Goal: Communication & Community: Answer question/provide support

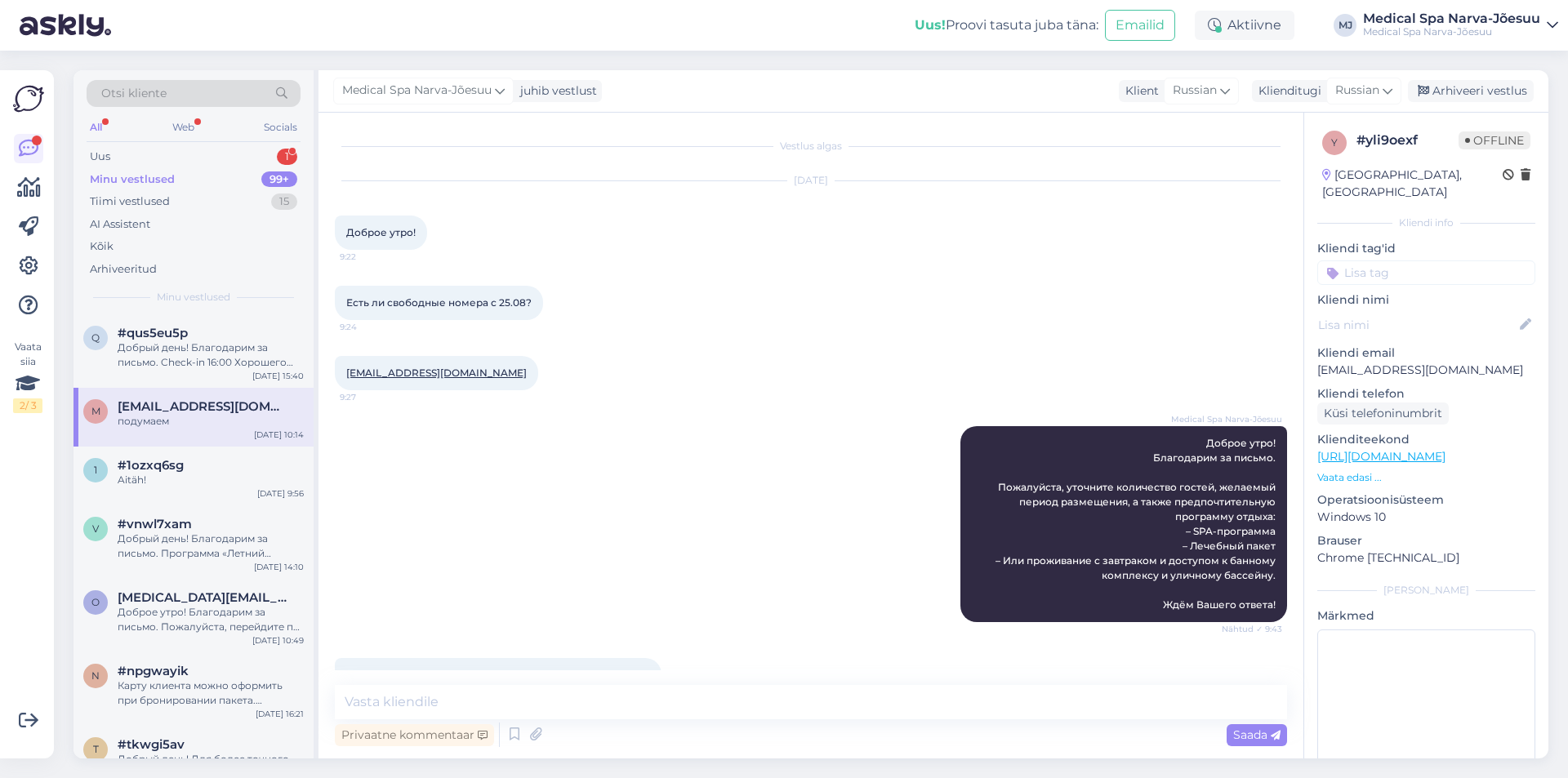
scroll to position [1561, 0]
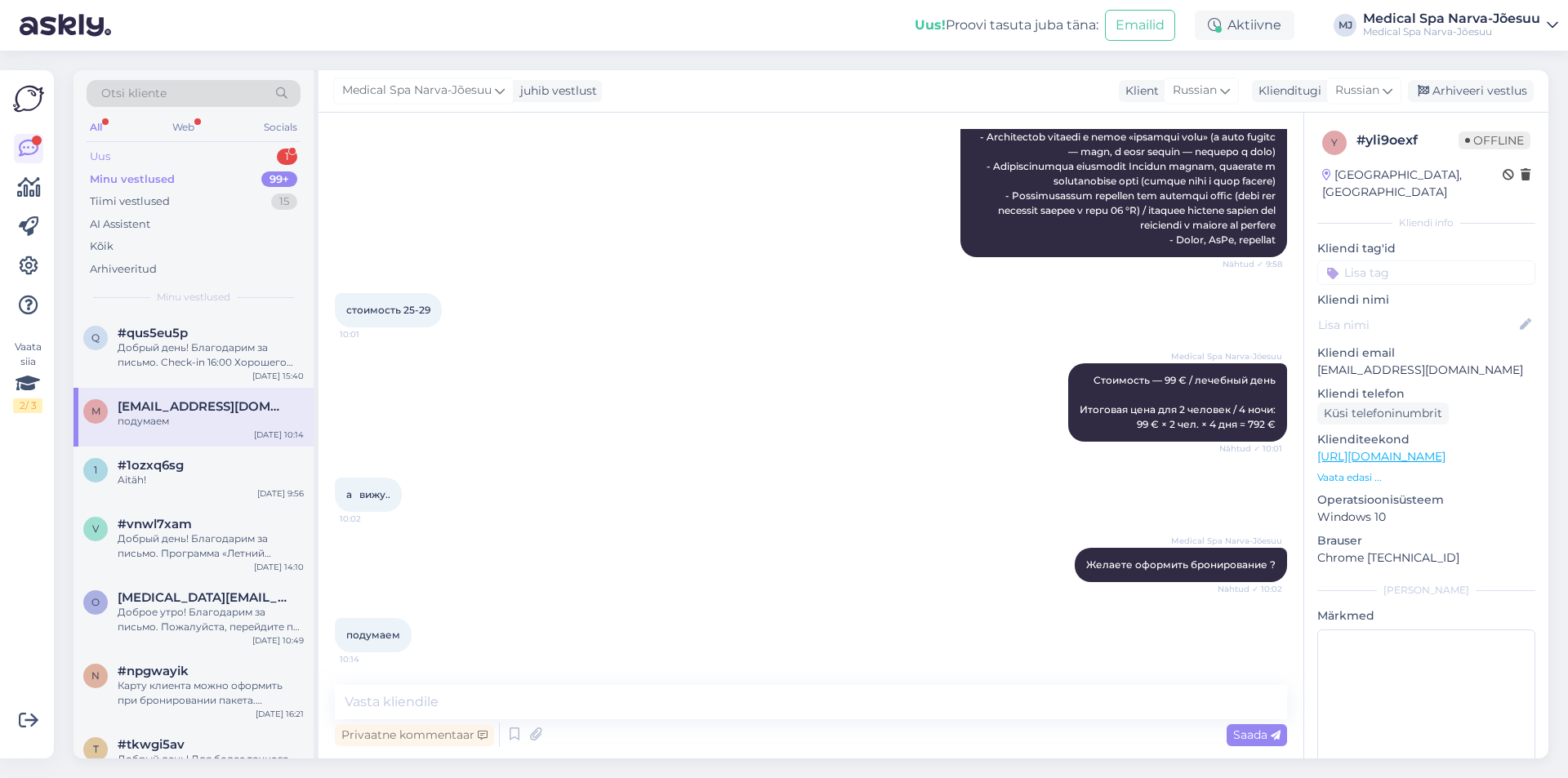
click at [211, 157] on div "Uus 1" at bounding box center [192, 157] width 214 height 23
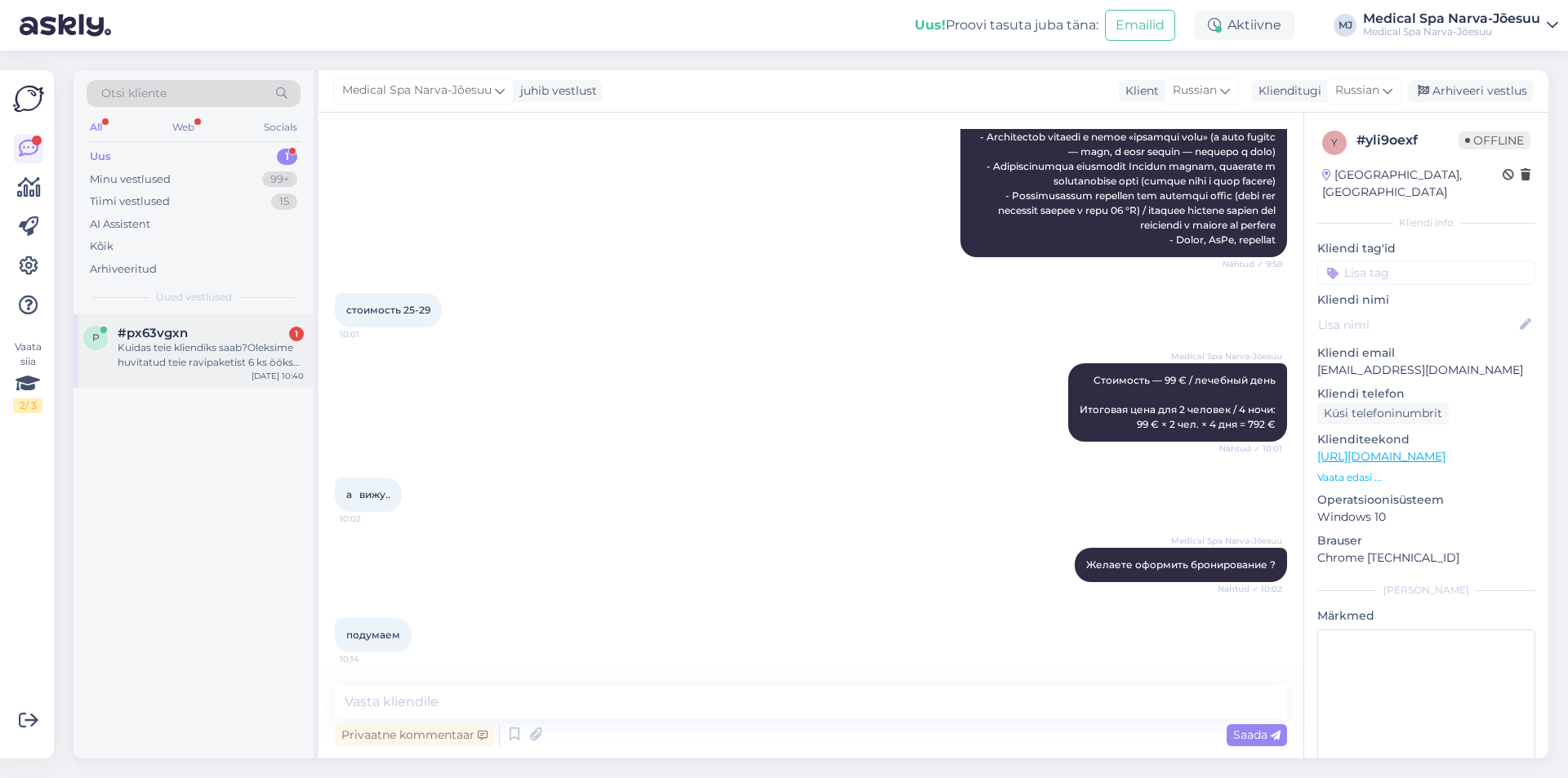
click at [206, 353] on div "Kuidas teie kliendiks saab?Oleksime huvitatud teie ravipaketist 6 ks ööks ,kahe…" at bounding box center [210, 356] width 186 height 29
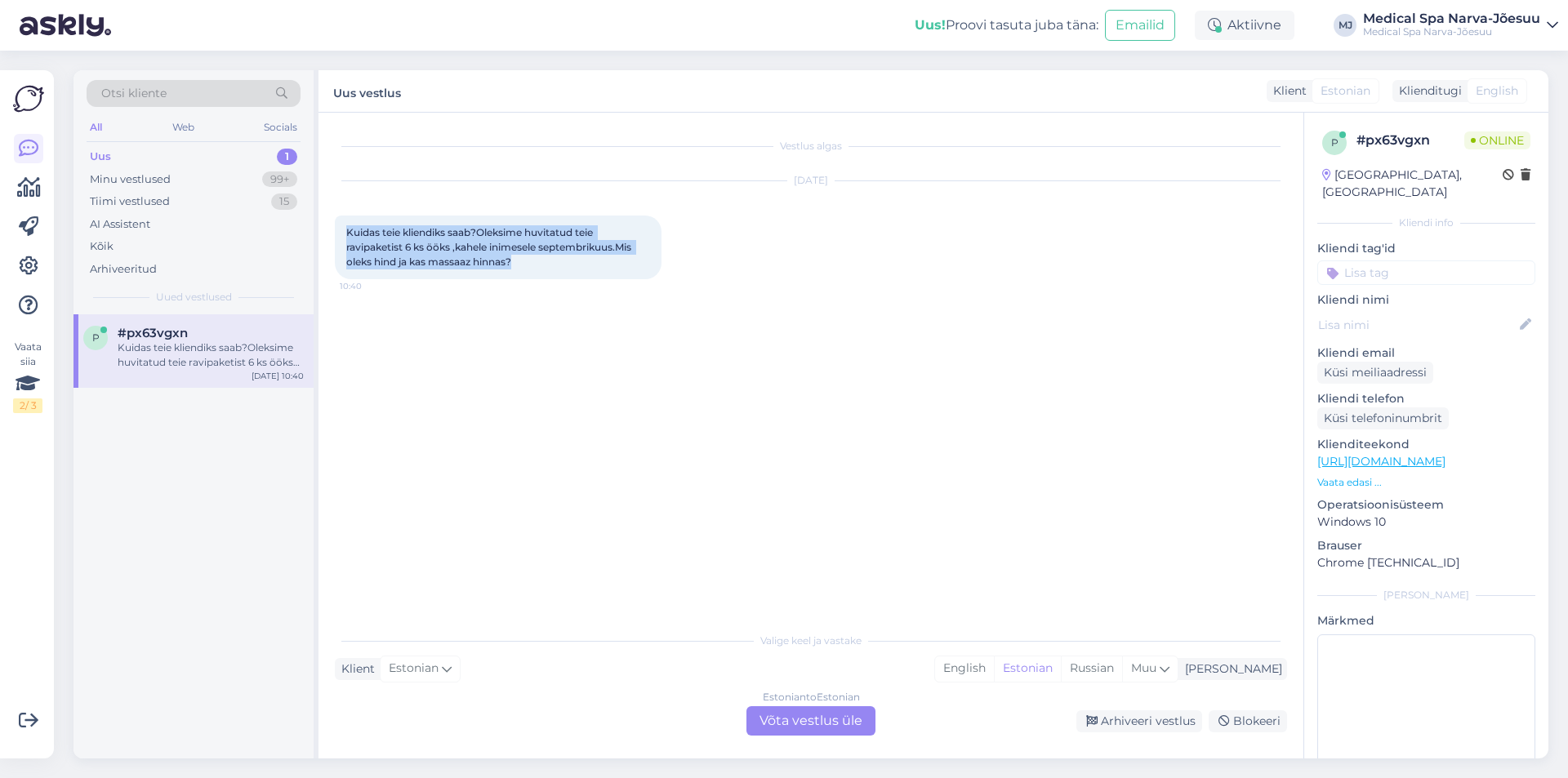
drag, startPoint x: 522, startPoint y: 259, endPoint x: 347, endPoint y: 234, distance: 176.8
click at [347, 234] on div "Kuidas teie kliendiks saab?Oleksime huvitatud teie ravipaketist 6 ks ööks ,kahe…" at bounding box center [498, 247] width 326 height 63
copy span "Kuidas teie kliendiks saab?Oleksime huvitatud teie ravipaketist 6 ks ööks ,kahe…"
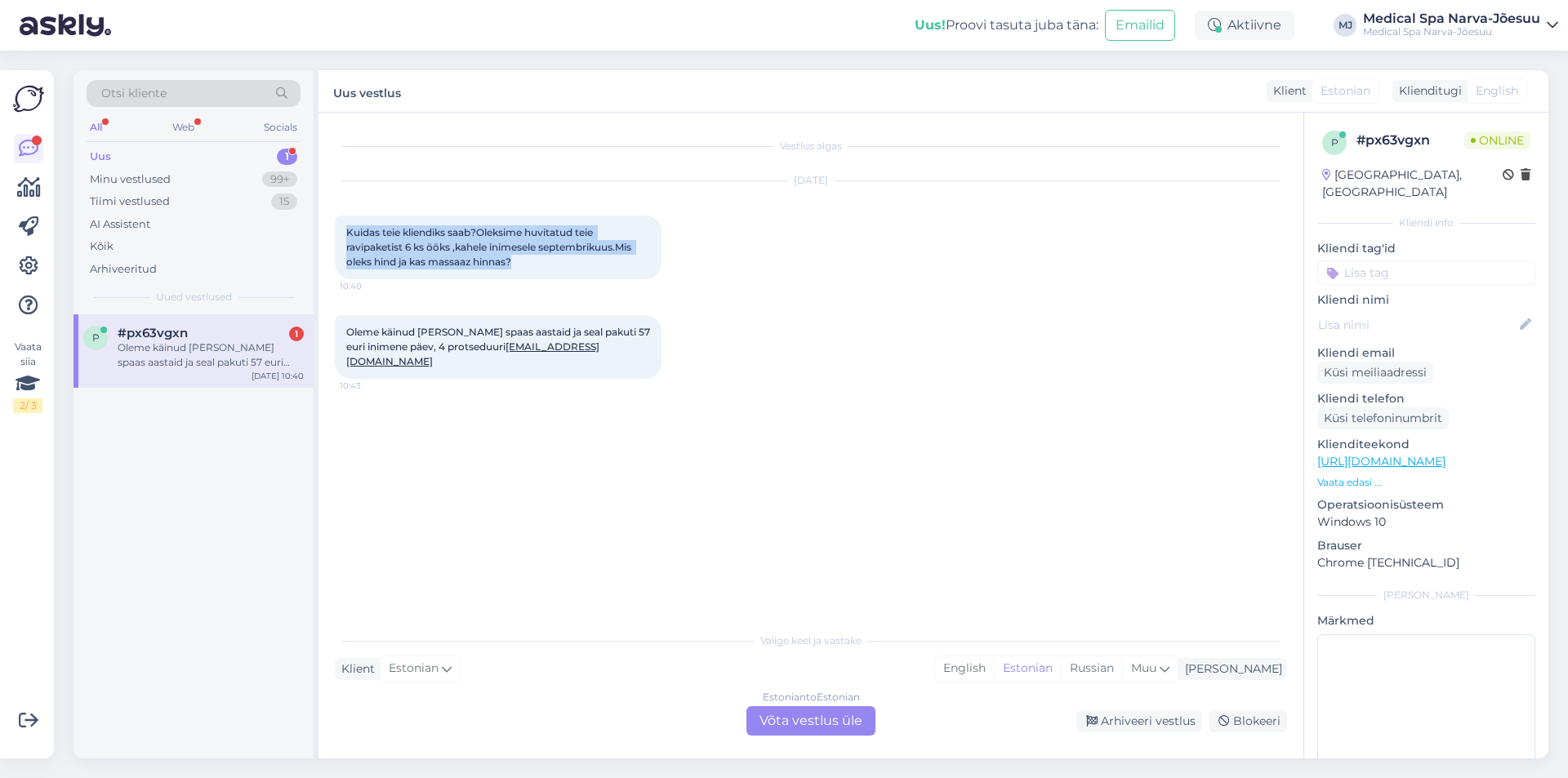
click at [656, 279] on div "[DATE] Kuidas teie kliendiks saab?Oleksime huvitatud teie ravipaketist 6 ks öök…" at bounding box center [810, 230] width 952 height 134
drag, startPoint x: 807, startPoint y: 727, endPoint x: 813, endPoint y: 717, distance: 11.7
click at [808, 727] on div "Estonian to Estonian Võta vestlus üle" at bounding box center [810, 721] width 129 height 29
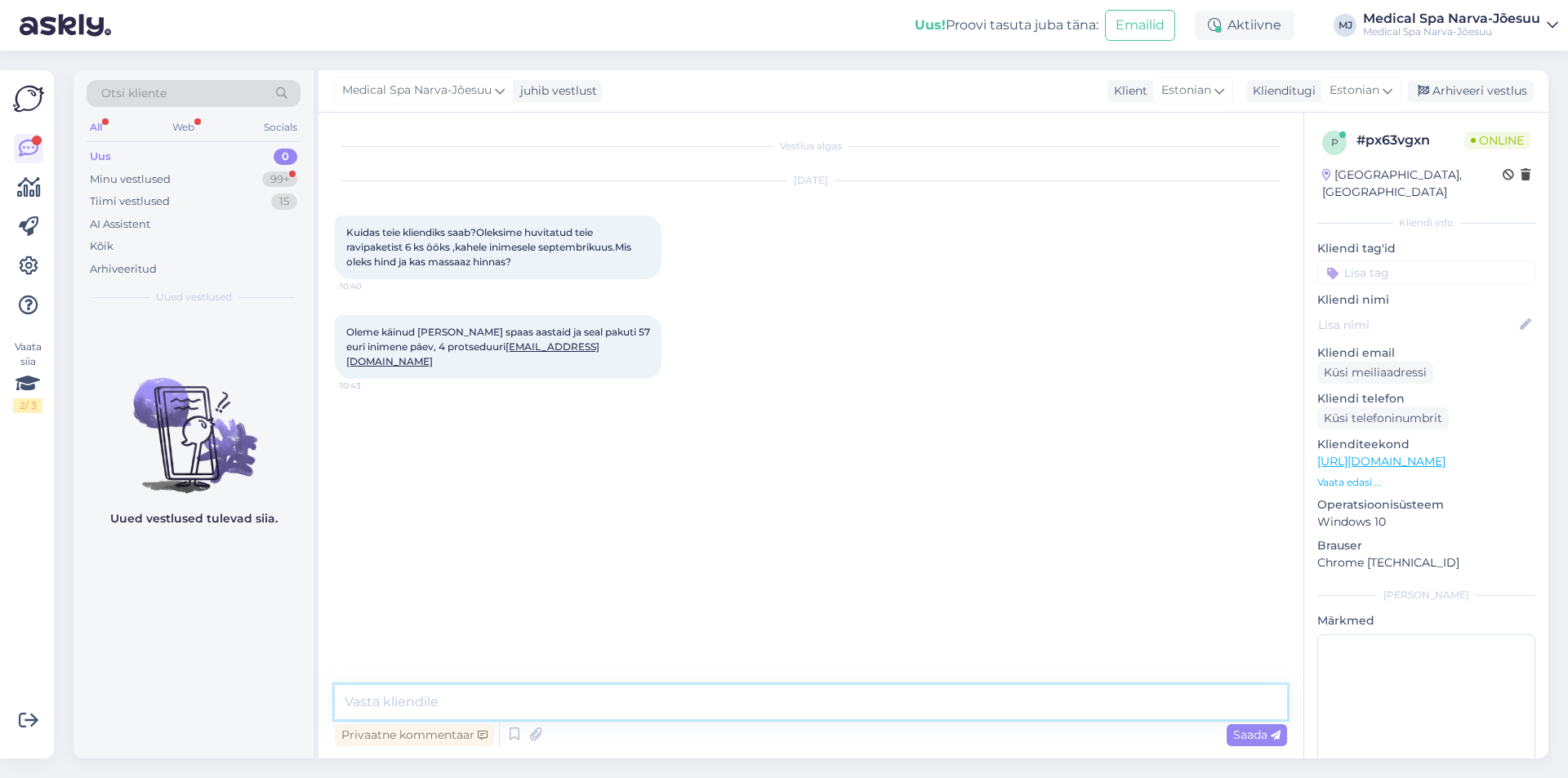
click at [731, 697] on textarea at bounding box center [810, 702] width 952 height 34
paste textarea "Tere päevast! Spetsiaalse hinnaga paketi broneerimiseks on vajalik soetada klie…"
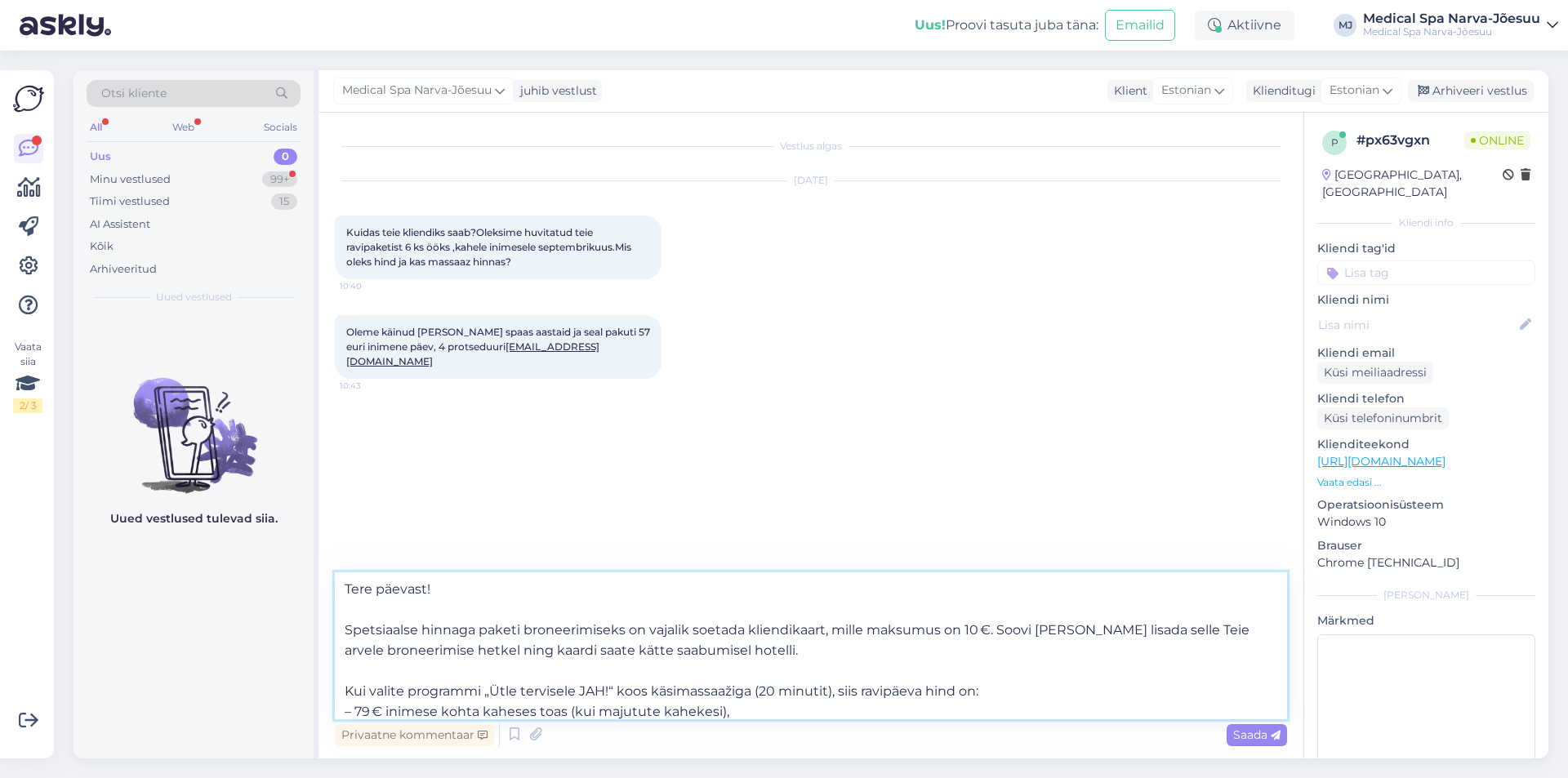
click at [369, 618] on textarea "Tere päevast! Spetsiaalse hinnaga paketi broneerimiseks on vajalik soetada klie…" at bounding box center [810, 646] width 952 height 147
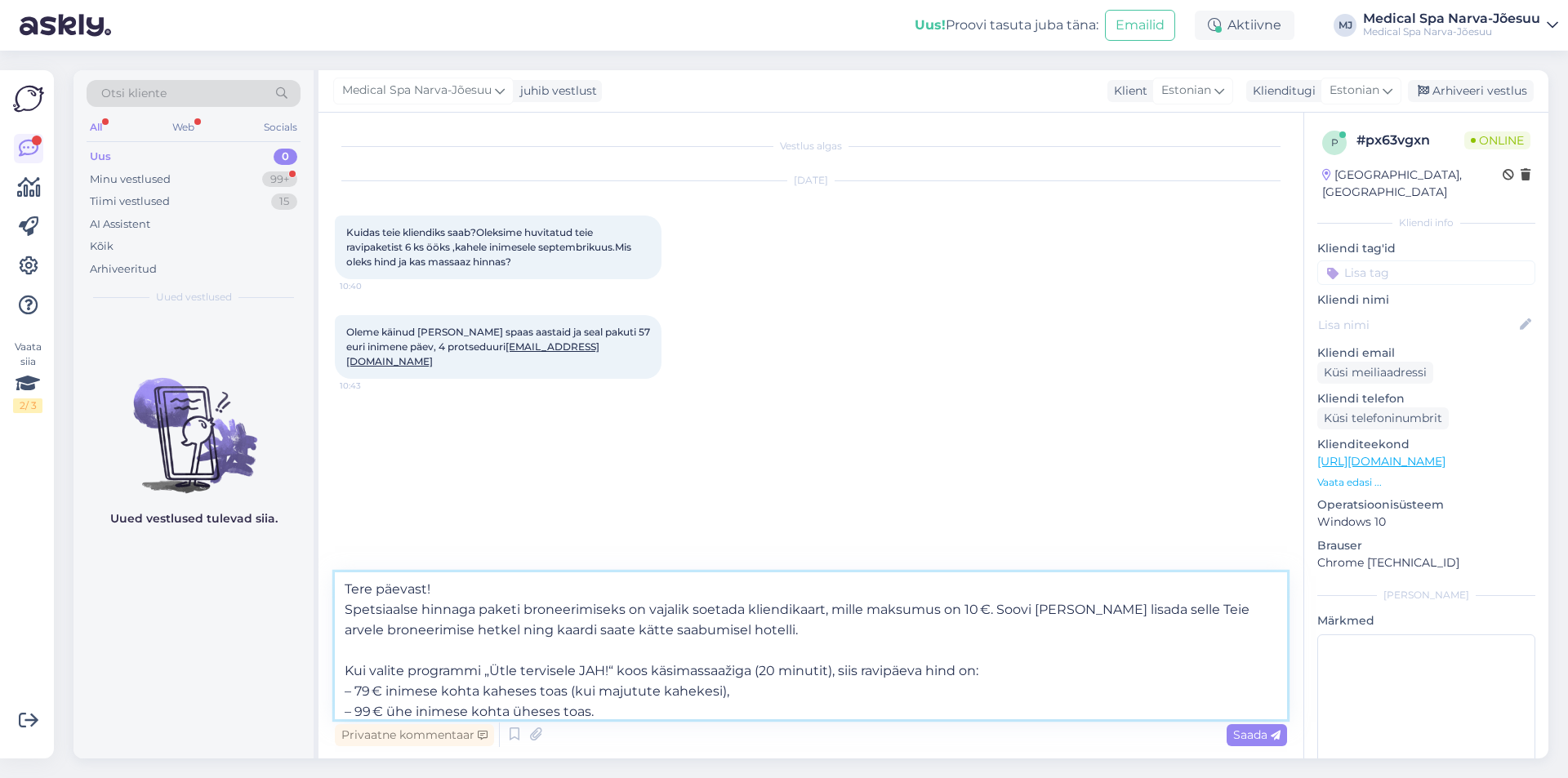
click at [378, 652] on textarea "Tere päevast! Spetsiaalse hinnaga paketi broneerimiseks on vajalik soetada klie…" at bounding box center [810, 646] width 952 height 147
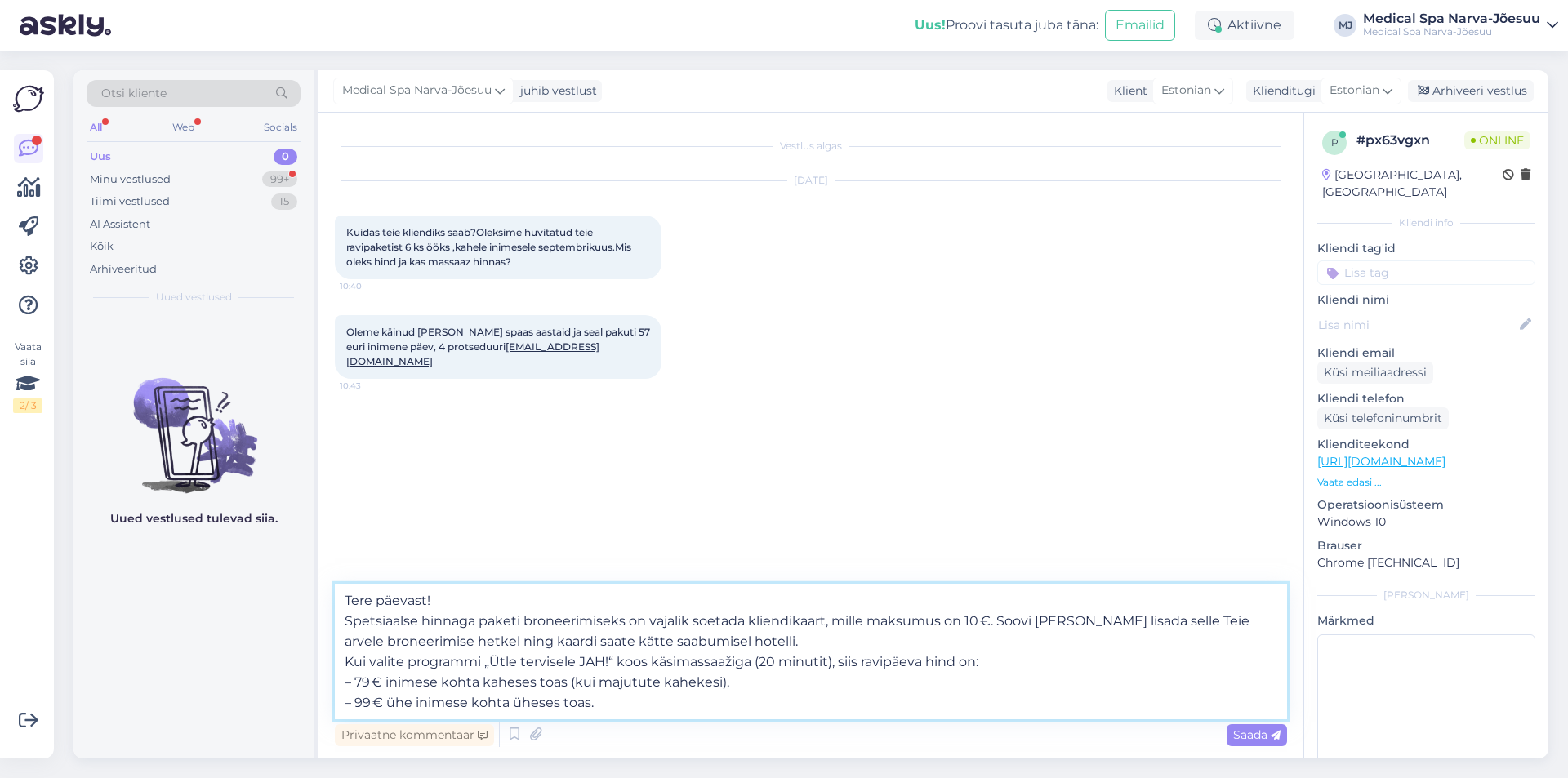
drag, startPoint x: 527, startPoint y: 659, endPoint x: 495, endPoint y: 659, distance: 32.0
click at [495, 659] on textarea "Tere päevast! Spetsiaalse hinnaga paketi broneerimiseks on vajalik soetada klie…" at bounding box center [810, 652] width 952 height 136
click at [759, 688] on textarea "Tere päevast! Spetsiaalse hinnaga paketi broneerimiseks on vajalik soetada klie…" at bounding box center [810, 652] width 952 height 136
type textarea "Tere päevast! Spetsiaalse hinnaga paketi broneerimiseks on vajalik soetada klie…"
click at [1277, 737] on icon at bounding box center [1275, 735] width 10 height 10
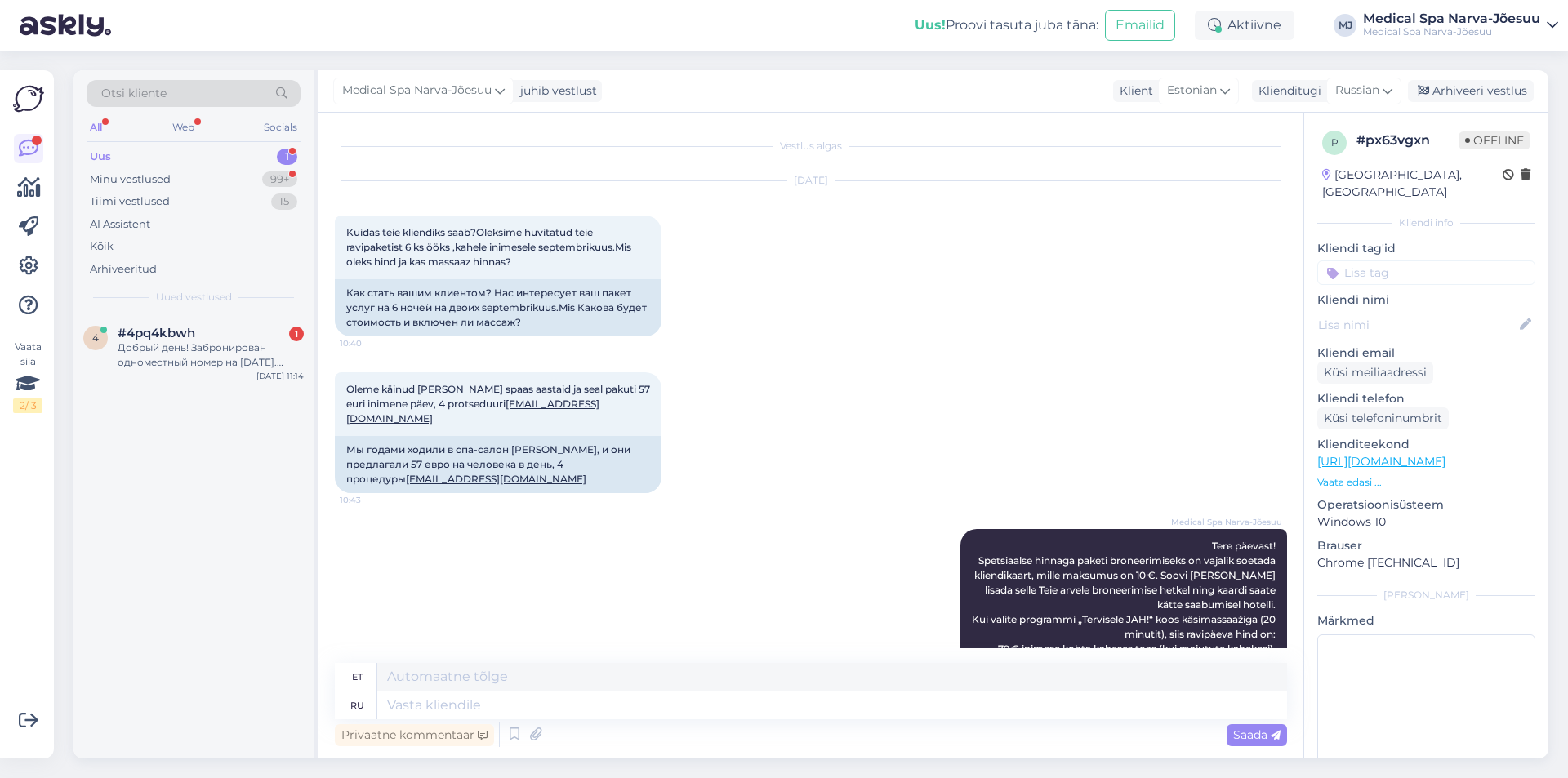
scroll to position [879, 0]
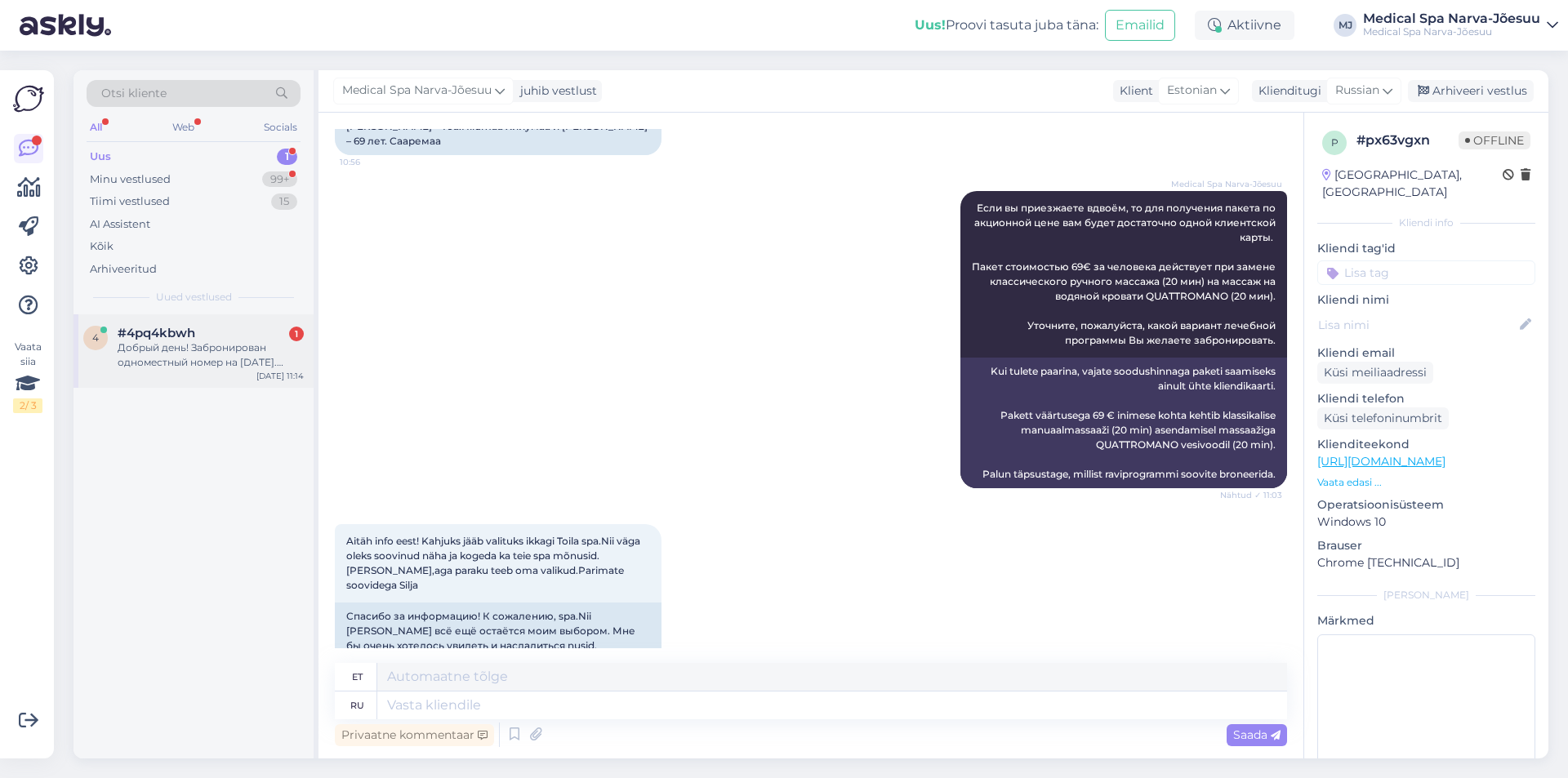
click at [149, 362] on div "Добрый день! Забронирован одноместный номер на [DATE]. Интересует, есть ли в но…" at bounding box center [210, 356] width 186 height 29
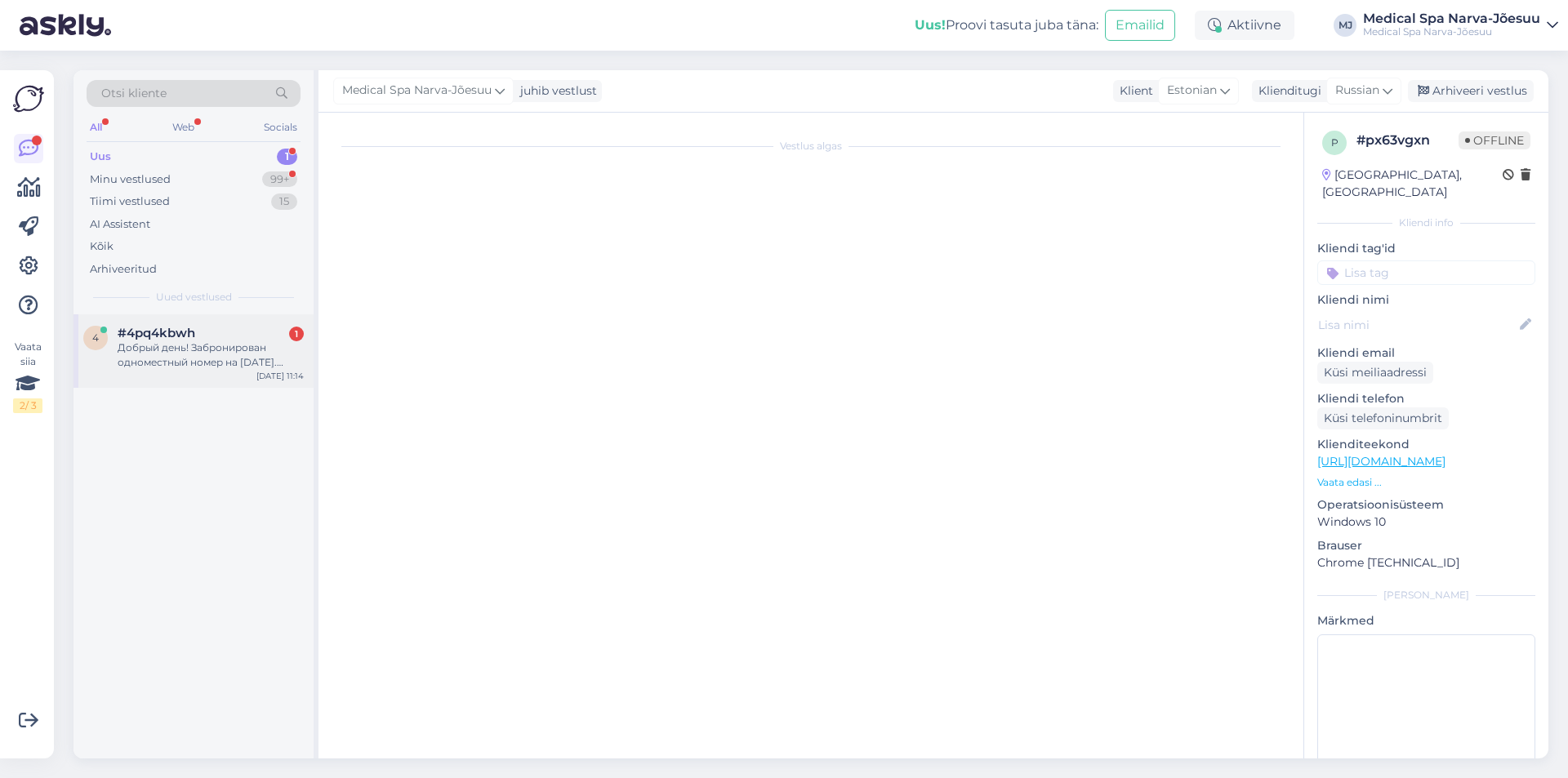
click at [269, 367] on div "Добрый день! Забронирован одноместный номер на [DATE]. Интересует, есть ли в но…" at bounding box center [210, 356] width 186 height 29
click at [160, 170] on div "Minu vestlused 99+" at bounding box center [192, 180] width 214 height 23
click at [180, 156] on div "Uus 1" at bounding box center [192, 157] width 214 height 23
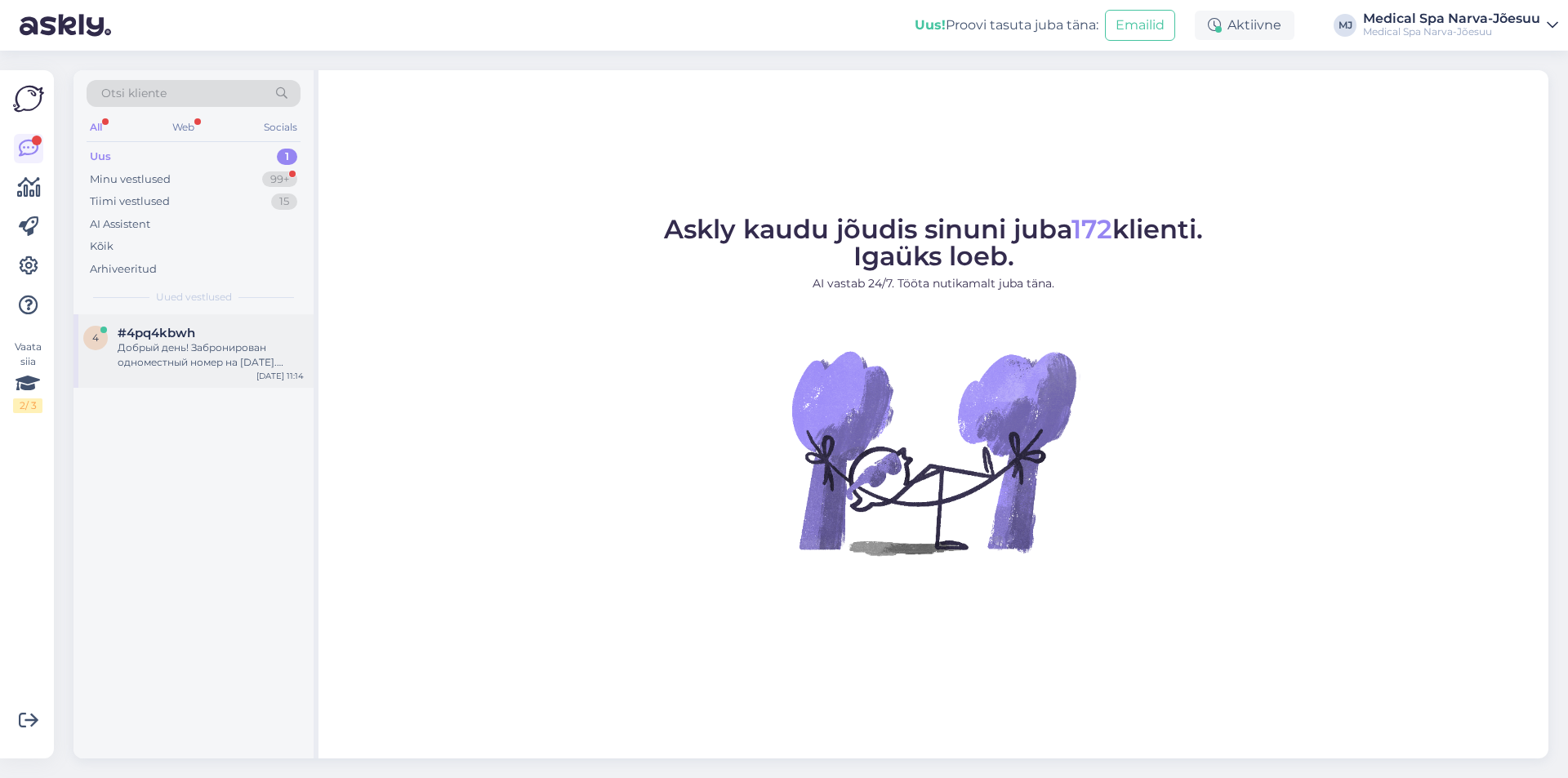
click at [222, 354] on div "Добрый день! Забронирован одноместный номер на [DATE]. Интересует, есть ли в но…" at bounding box center [210, 356] width 186 height 29
